Goal: Information Seeking & Learning: Understand process/instructions

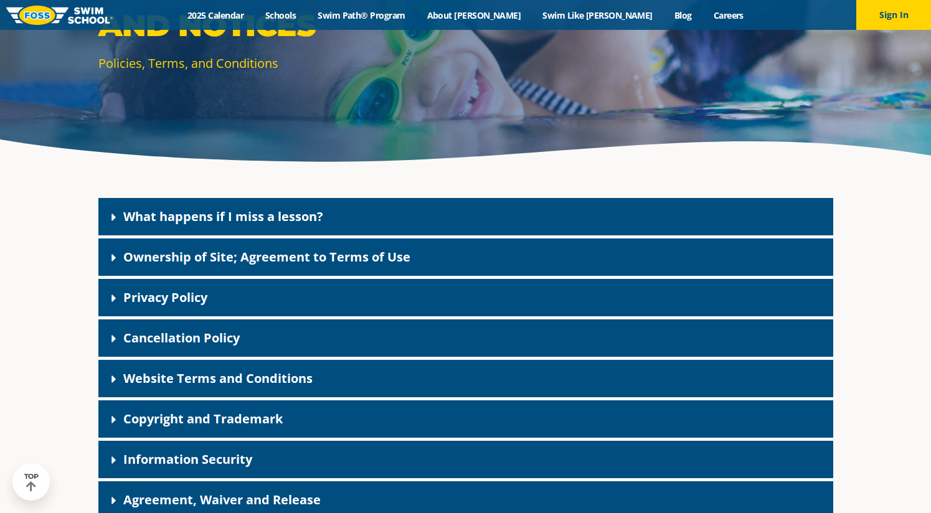
scroll to position [187, 0]
click at [198, 211] on link "What happens if I miss a lesson?" at bounding box center [223, 216] width 200 height 17
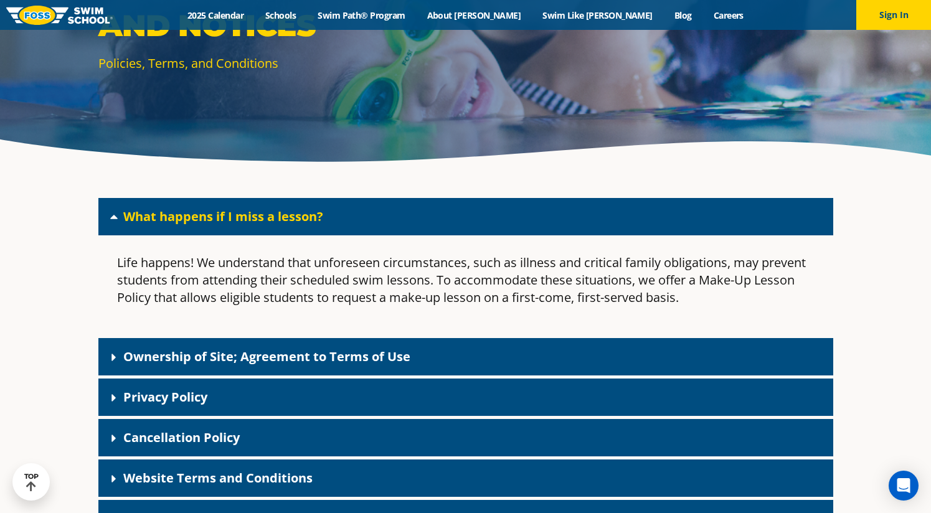
click at [557, 224] on div "What happens if I miss a lesson?" at bounding box center [465, 216] width 735 height 37
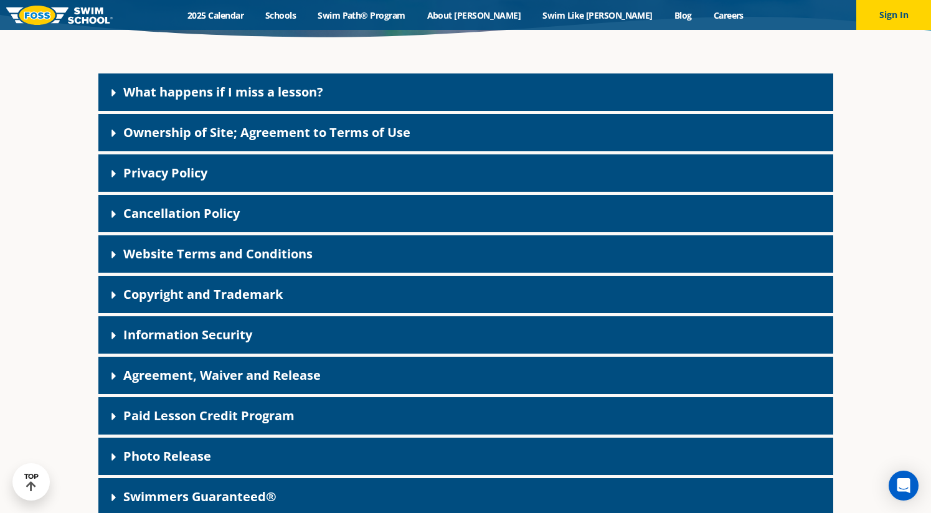
scroll to position [374, 0]
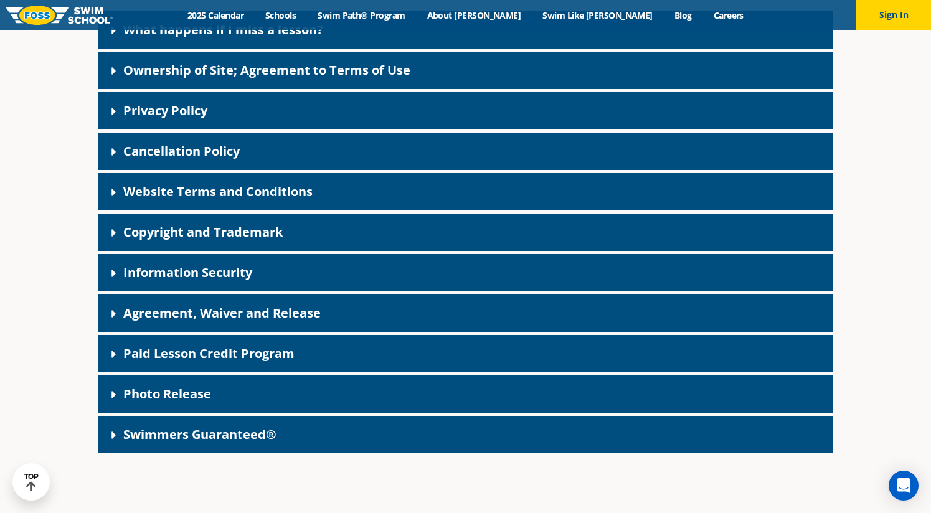
click at [293, 356] on link "Paid Lesson Credit Program" at bounding box center [208, 353] width 171 height 17
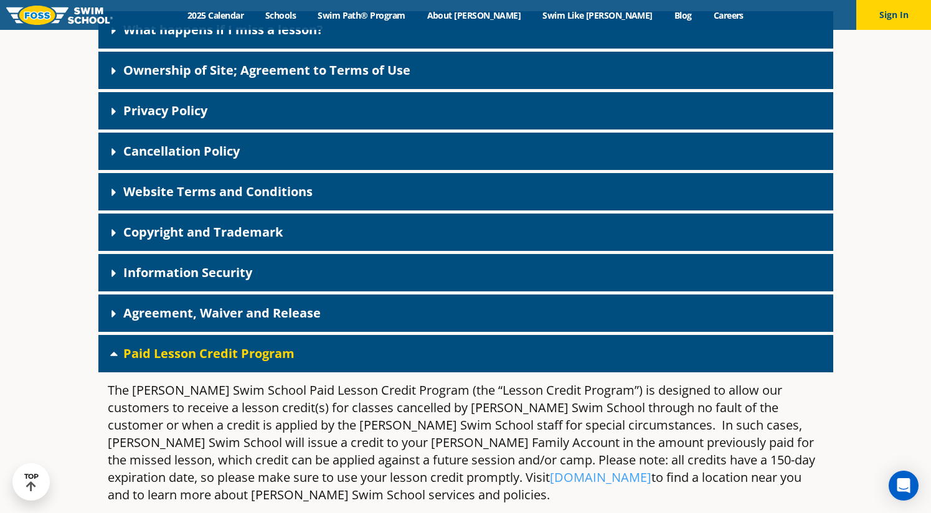
click at [292, 354] on link "Paid Lesson Credit Program" at bounding box center [208, 353] width 171 height 17
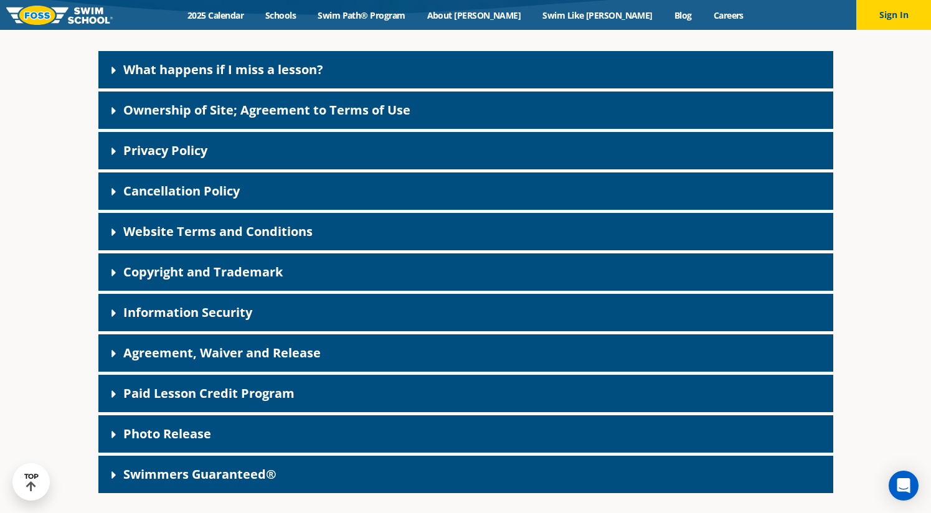
scroll to position [311, 0]
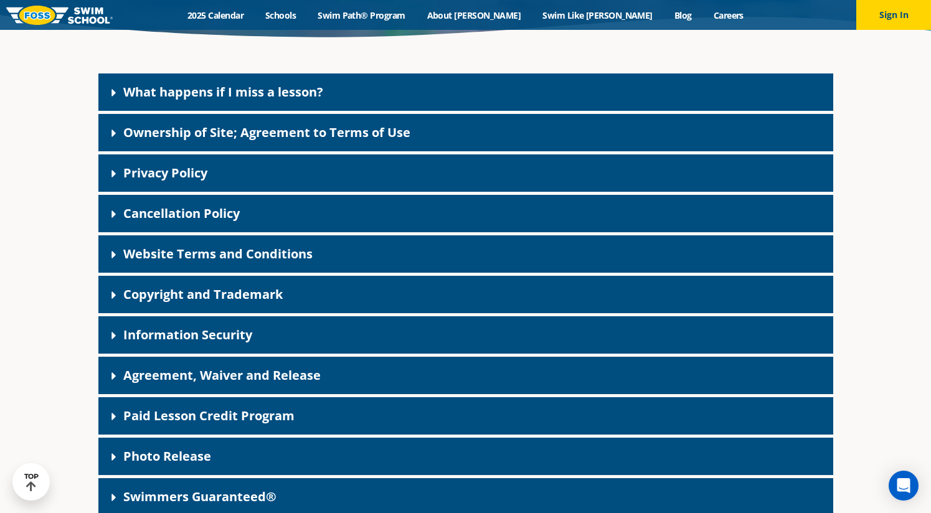
click at [210, 202] on div "Cancellation Policy" at bounding box center [465, 213] width 735 height 37
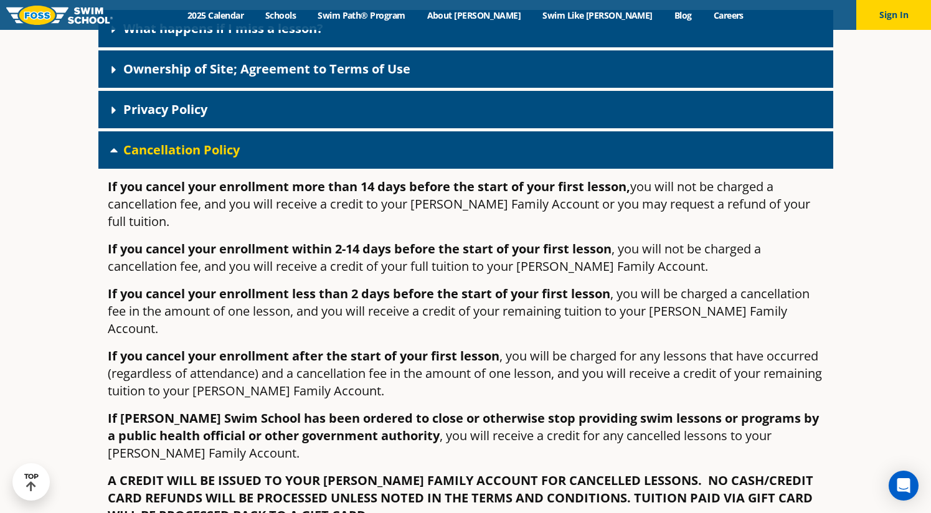
scroll to position [436, 0]
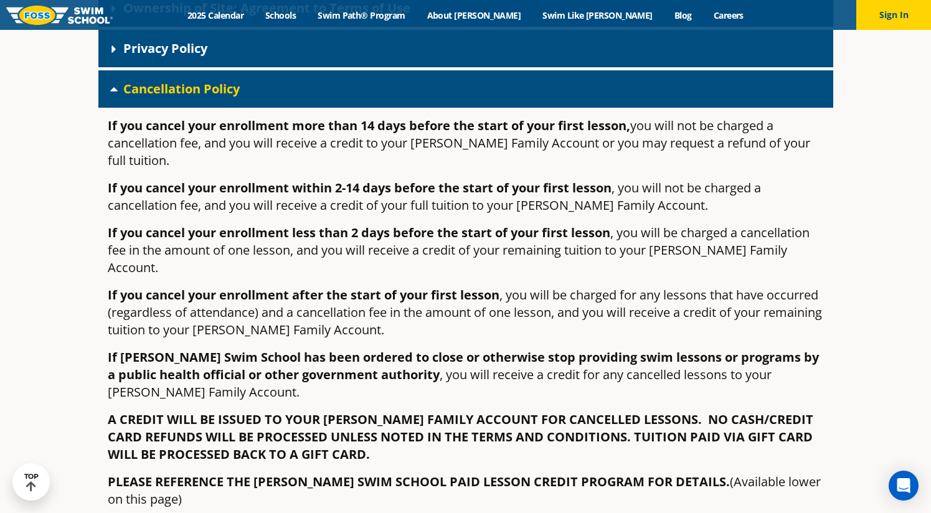
drag, startPoint x: 818, startPoint y: 364, endPoint x: 741, endPoint y: 374, distance: 77.9
click at [819, 364] on p "If FOSS Swim School has been ordered to close or otherwise stop providing swim …" at bounding box center [466, 375] width 716 height 52
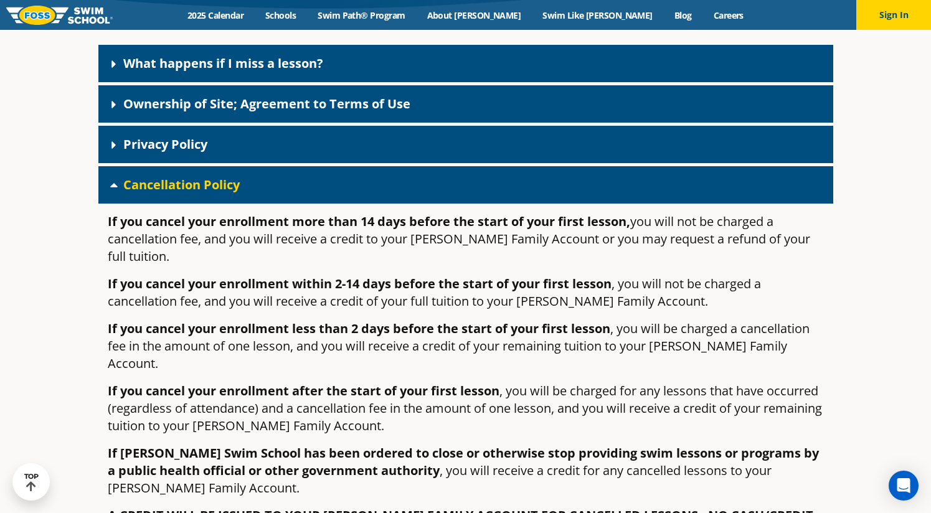
scroll to position [311, 0]
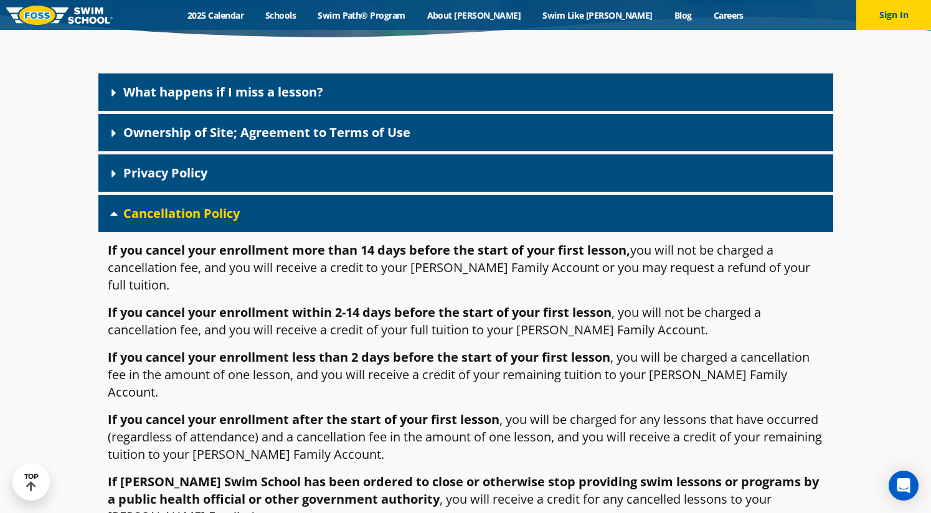
click at [206, 217] on link "Cancellation Policy" at bounding box center [181, 213] width 116 height 17
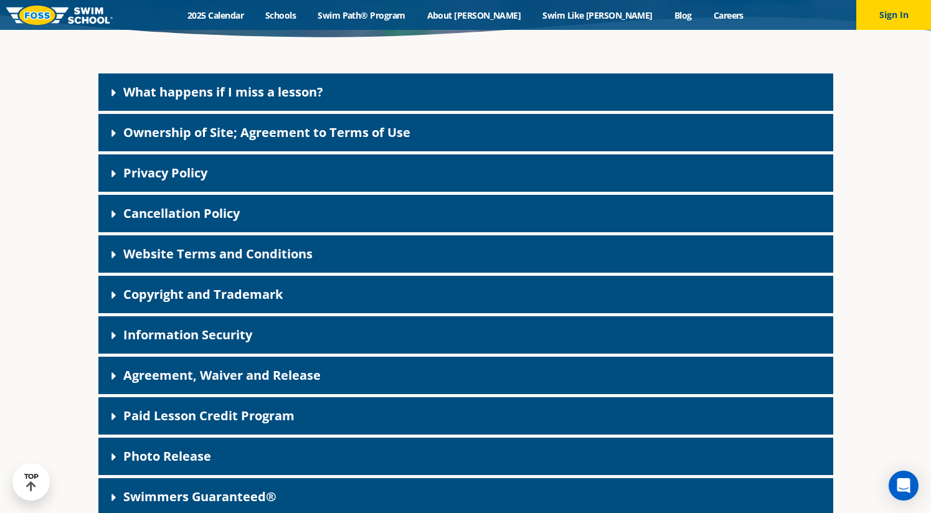
click at [261, 158] on div "Privacy Policy" at bounding box center [465, 172] width 735 height 37
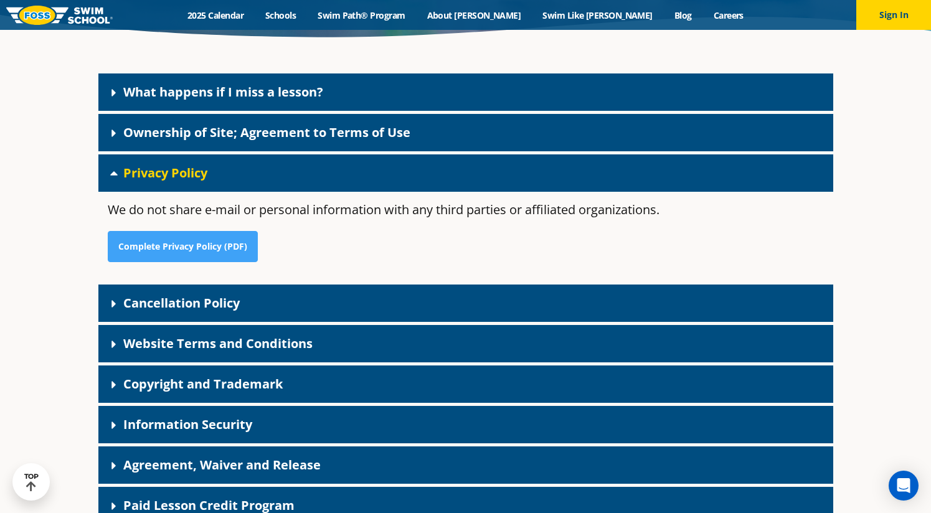
click at [267, 160] on div "Privacy Policy" at bounding box center [465, 172] width 735 height 37
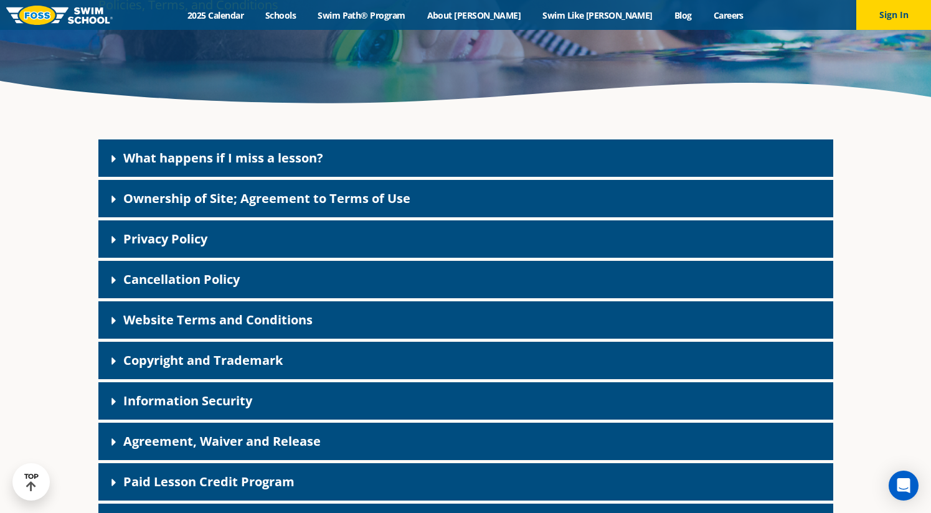
scroll to position [0, 0]
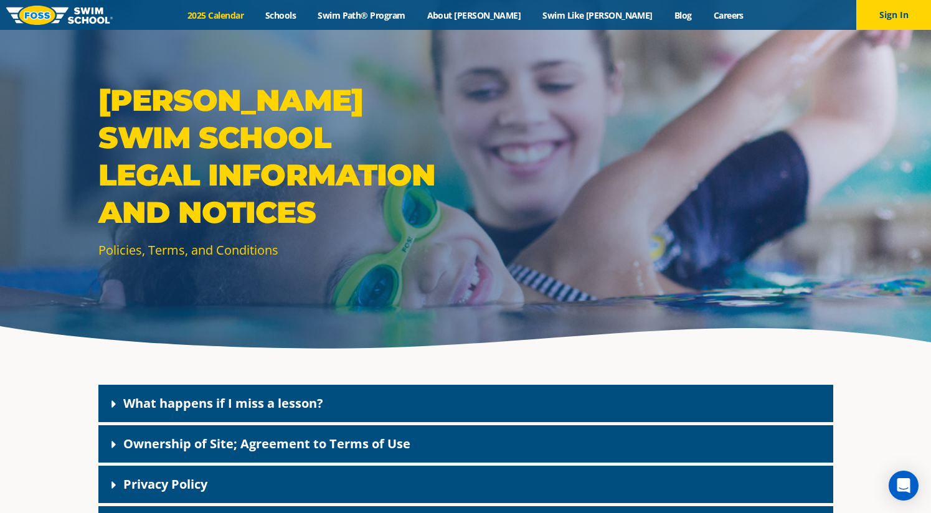
click at [255, 11] on link "2025 Calendar" at bounding box center [216, 15] width 78 height 12
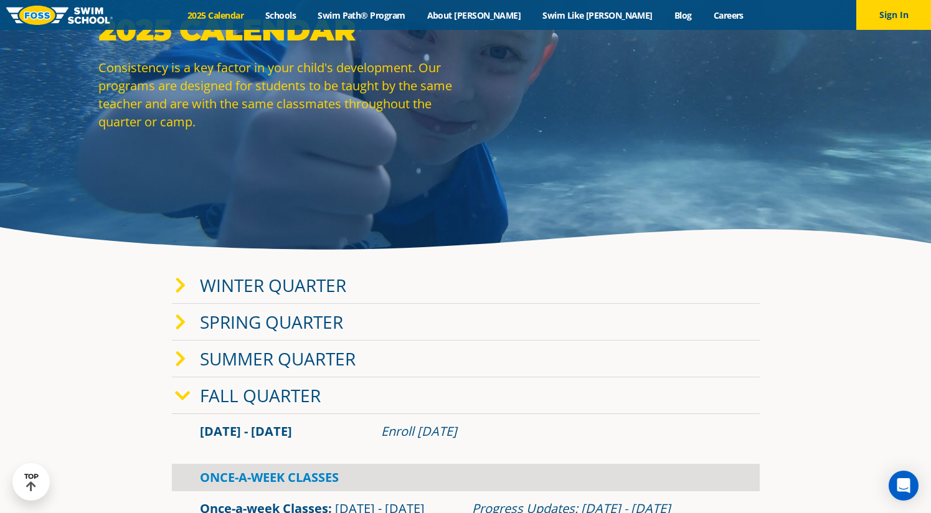
scroll to position [62, 0]
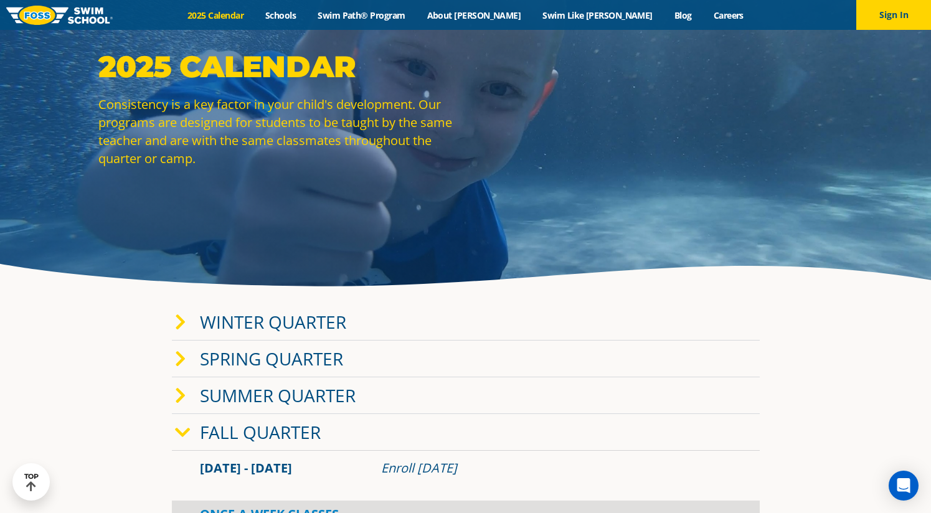
click at [249, 321] on link "Winter Quarter" at bounding box center [273, 322] width 146 height 24
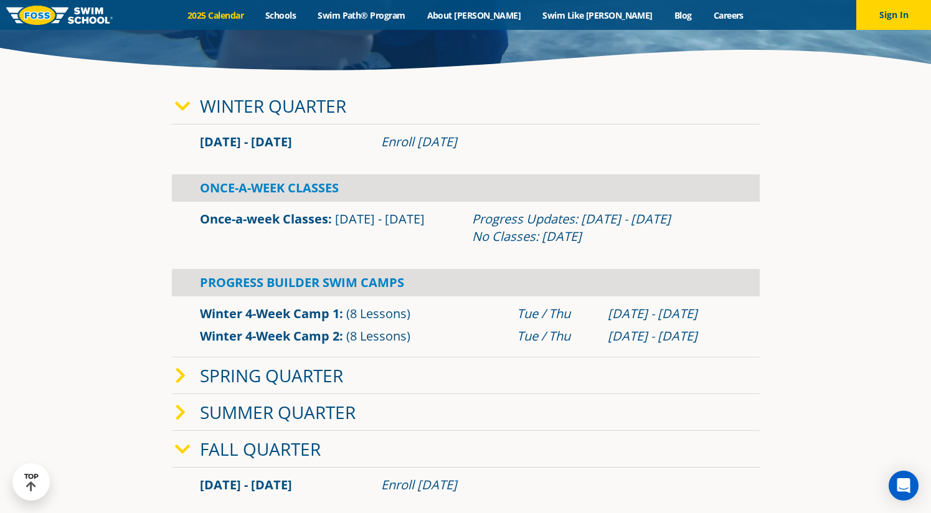
scroll to position [249, 0]
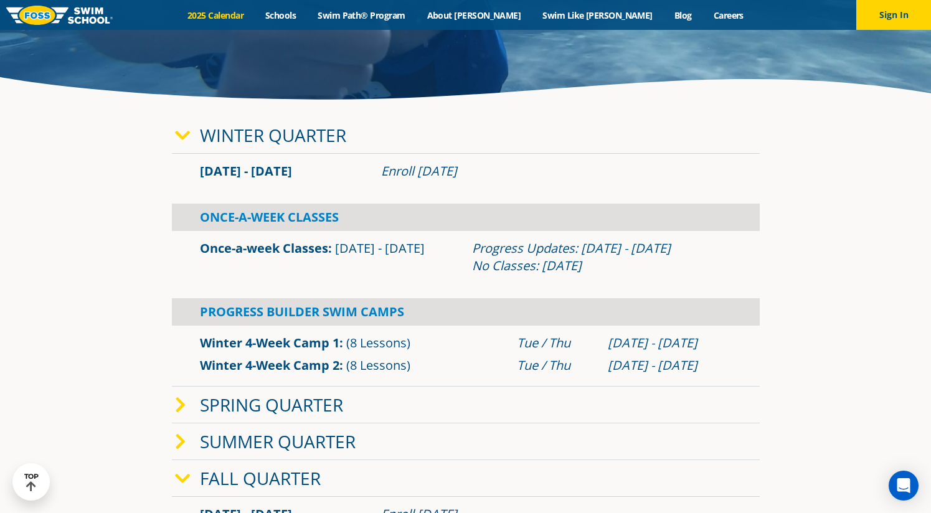
click at [315, 249] on link "Once-a-week Classes" at bounding box center [264, 248] width 128 height 17
